Goal: Navigation & Orientation: Find specific page/section

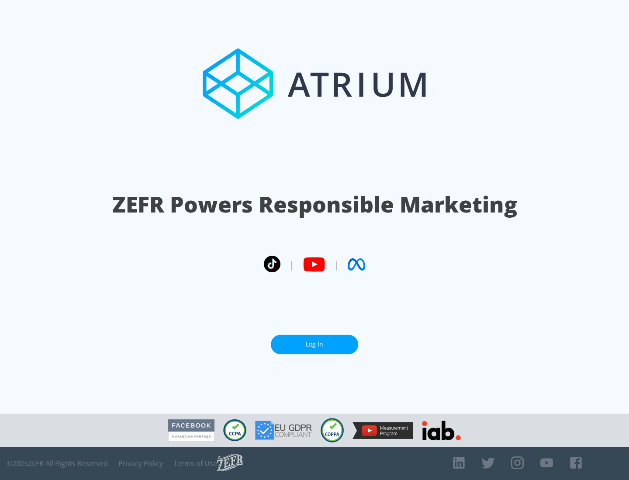
click at [314, 345] on link "Log In" at bounding box center [314, 345] width 87 height 20
